Goal: Task Accomplishment & Management: Use online tool/utility

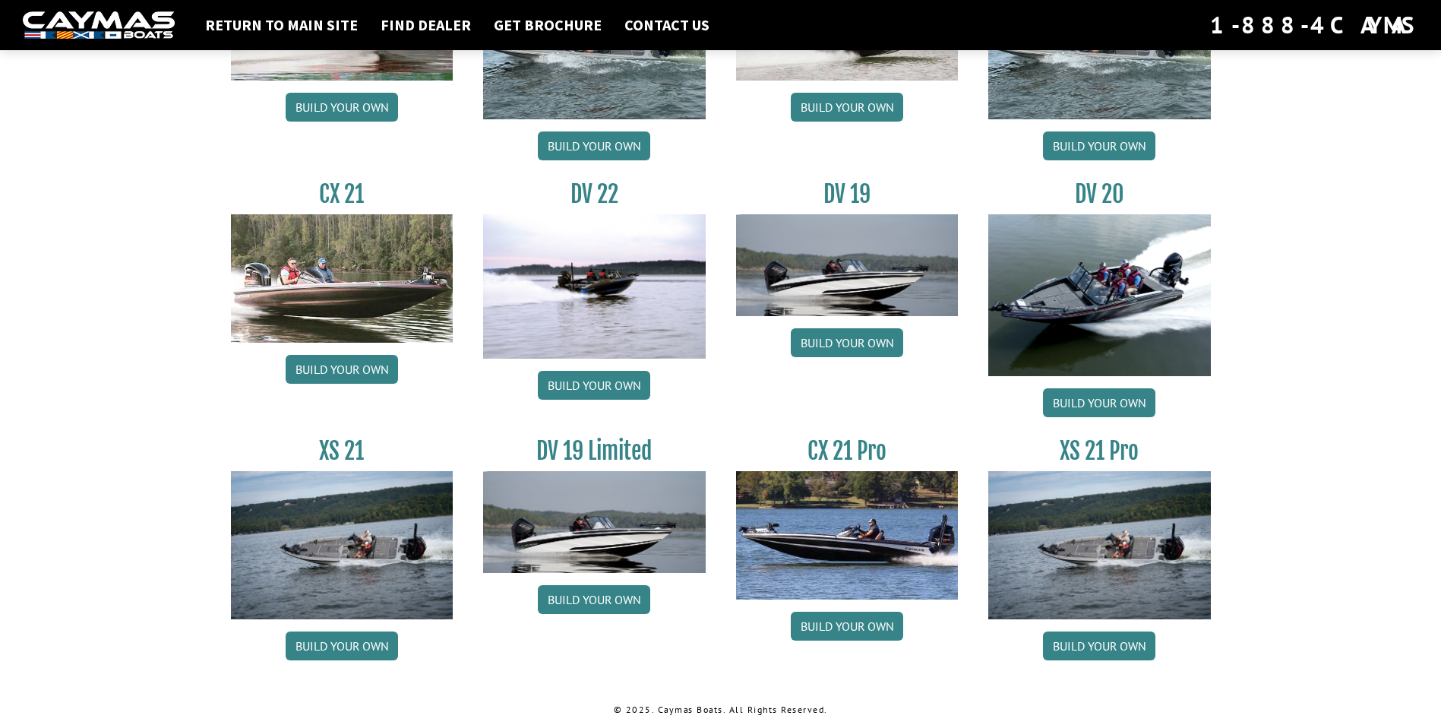
scroll to position [1690, 0]
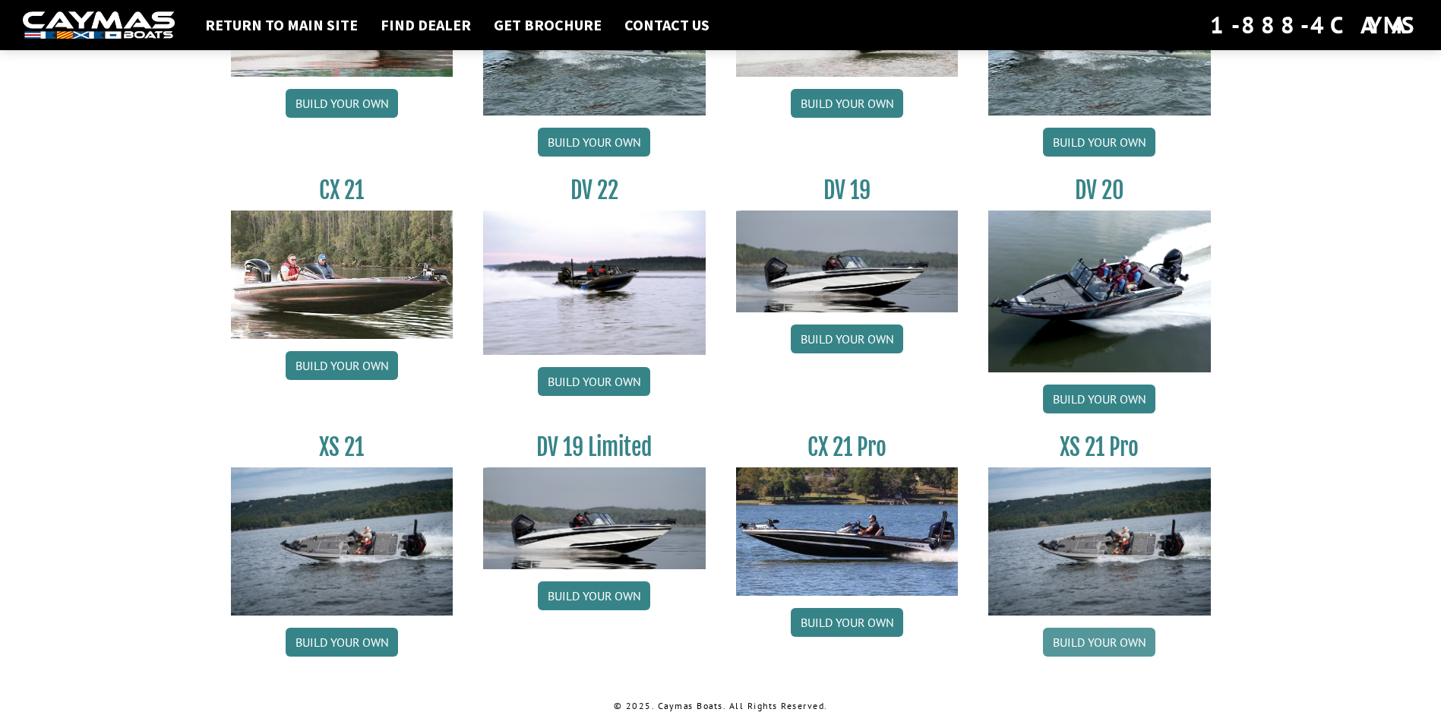
click at [1070, 628] on link "Build your own" at bounding box center [1099, 642] width 112 height 29
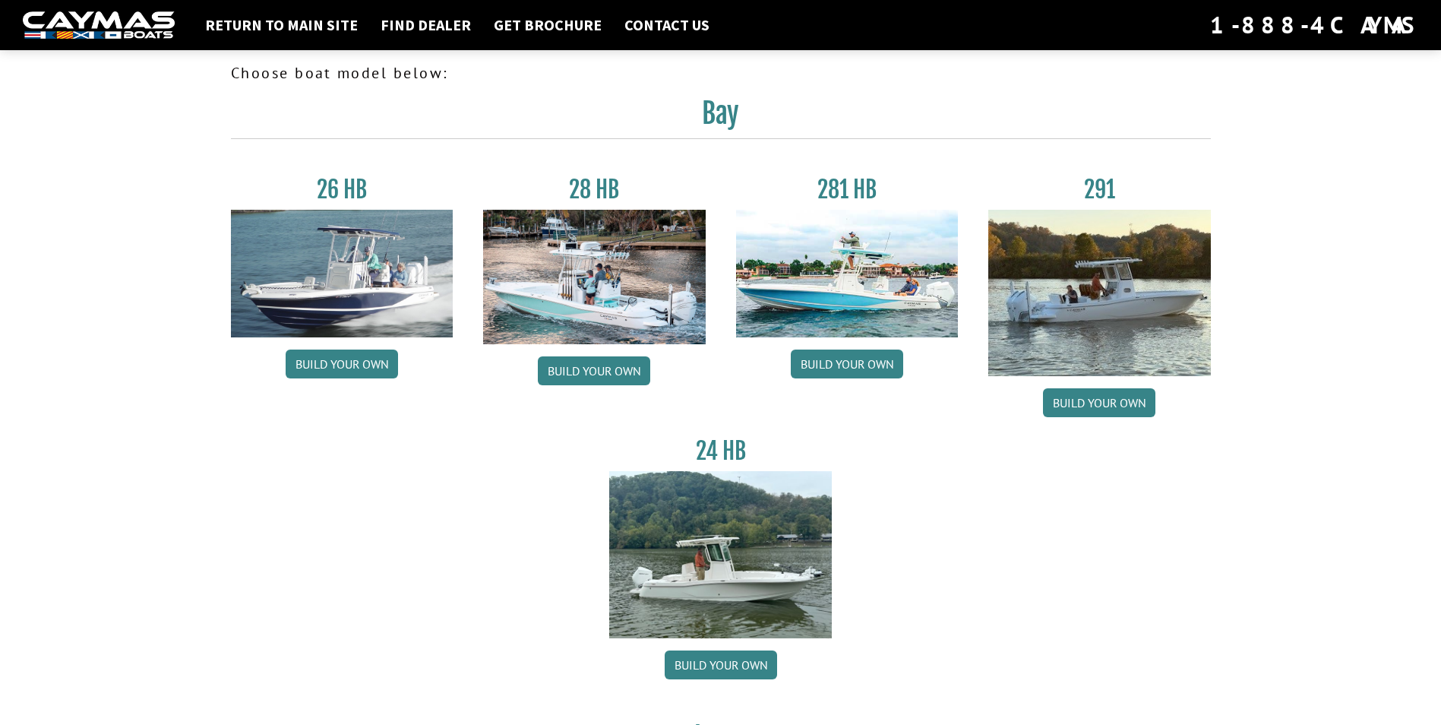
scroll to position [0, 0]
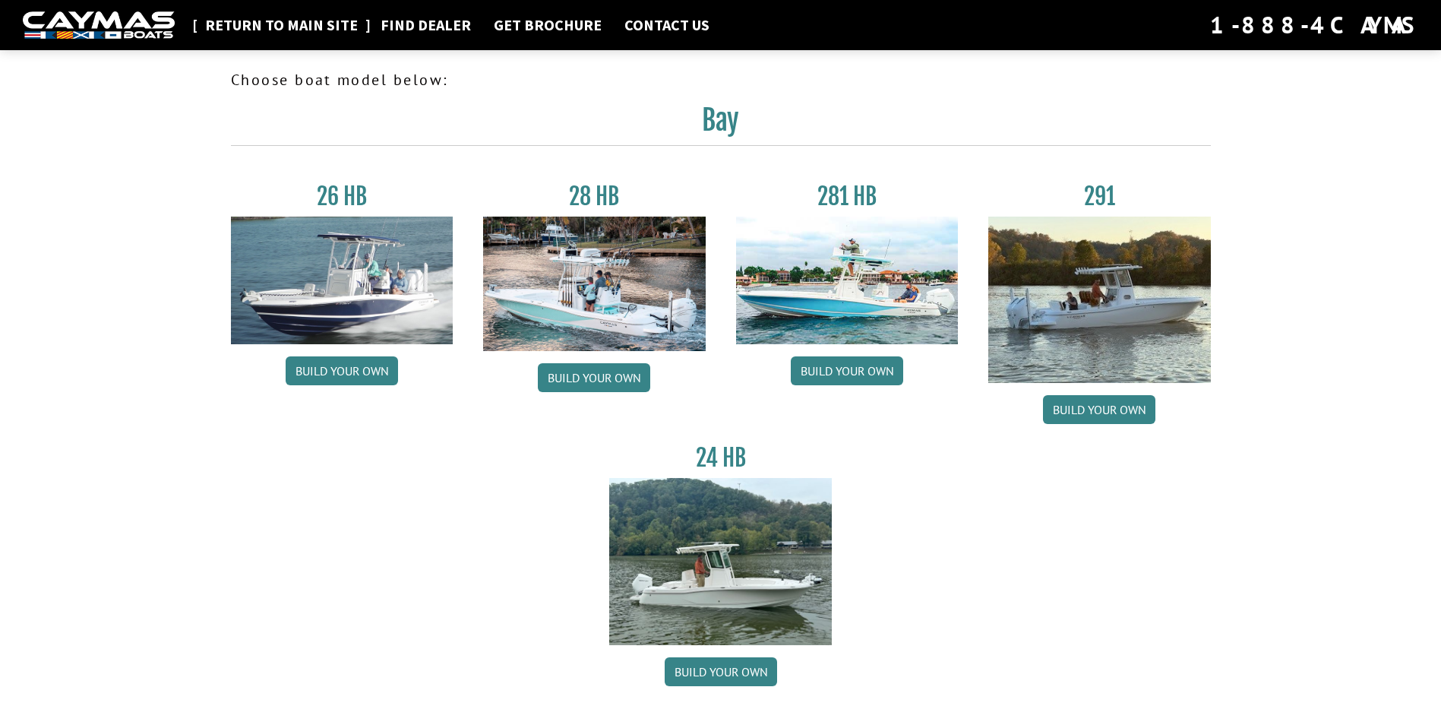
click at [290, 32] on link "Return to main site" at bounding box center [282, 25] width 168 height 20
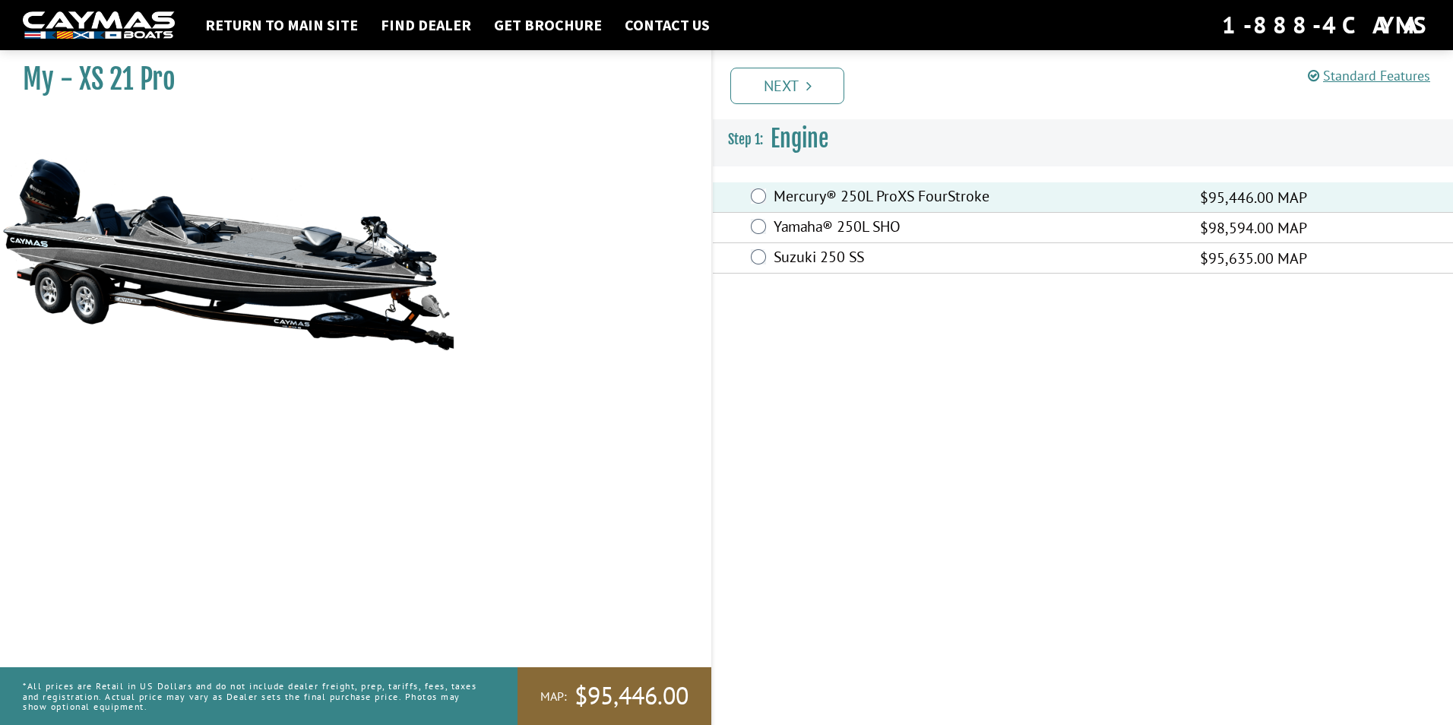
click at [763, 218] on div "Yamaha® 250L SHO $98,594.00 MAP" at bounding box center [1083, 228] width 740 height 30
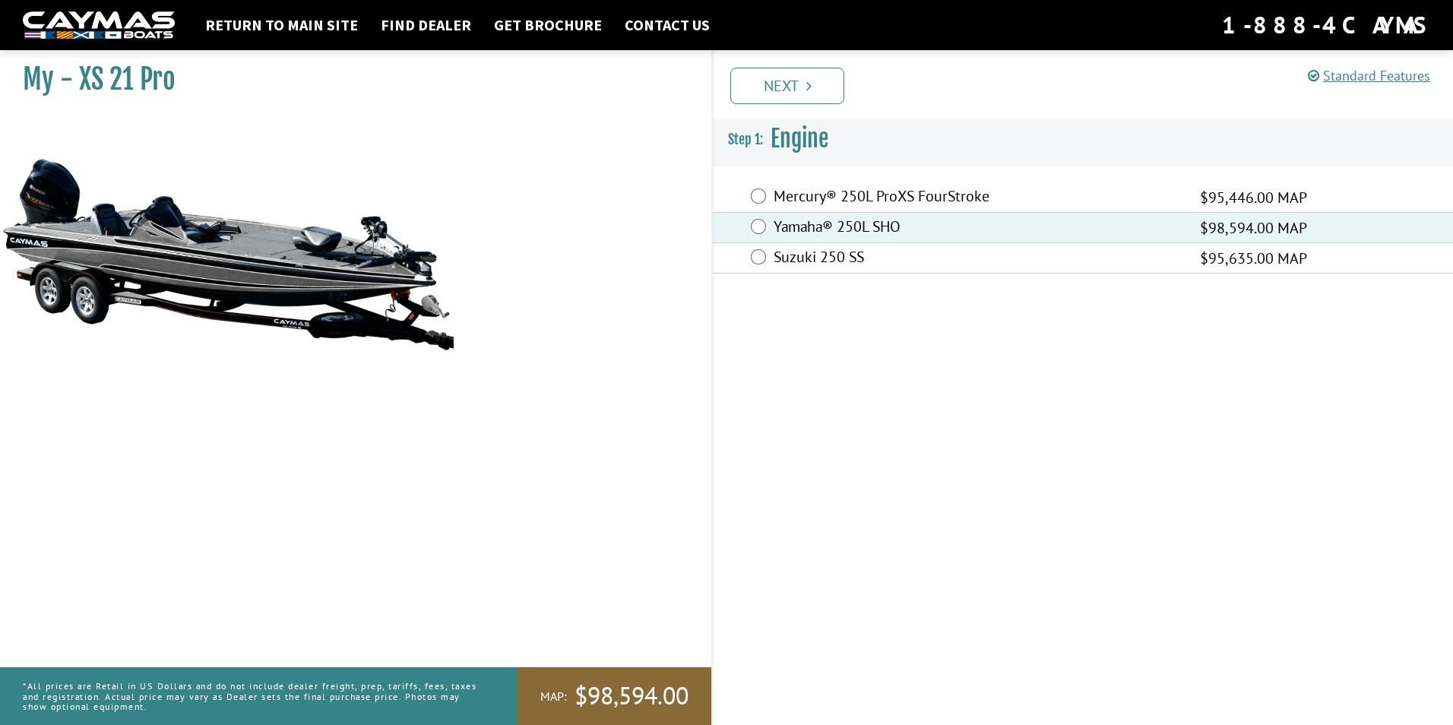
click at [788, 79] on link "Next" at bounding box center [787, 86] width 114 height 36
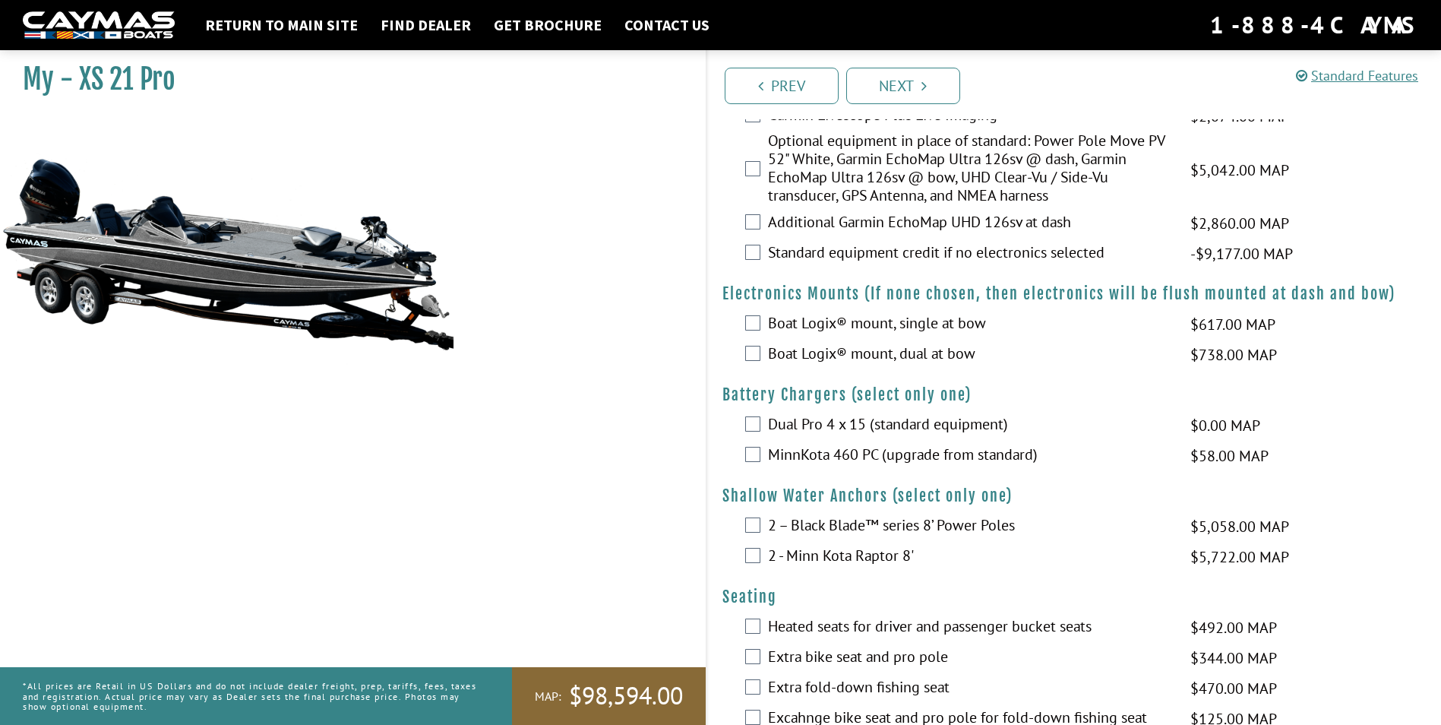
scroll to position [988, 0]
